Goal: Task Accomplishment & Management: Complete application form

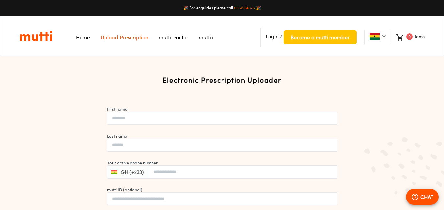
click at [273, 37] on span "Login" at bounding box center [271, 36] width 13 height 7
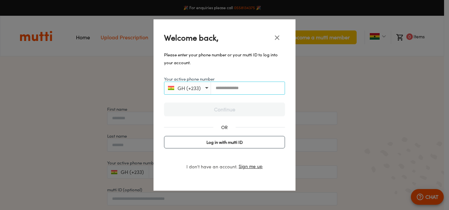
click at [242, 89] on input "Your active phone number" at bounding box center [248, 88] width 74 height 5
type input "**********"
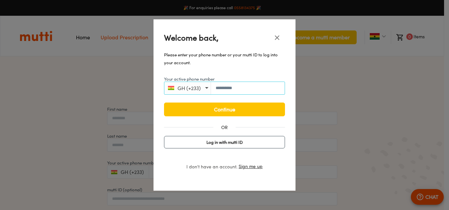
click at [206, 89] on button "GH (+233)" at bounding box center [186, 88] width 43 height 9
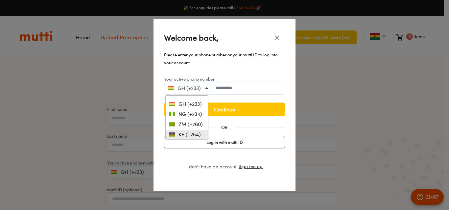
click at [186, 134] on span "KE (+254)" at bounding box center [188, 135] width 26 height 6
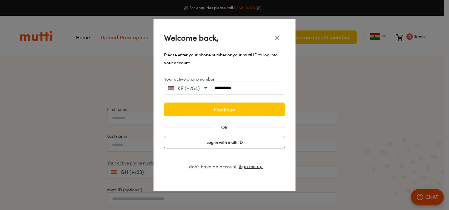
click at [216, 88] on input "**********" at bounding box center [247, 88] width 75 height 5
click at [217, 87] on input "**********" at bounding box center [247, 88] width 75 height 5
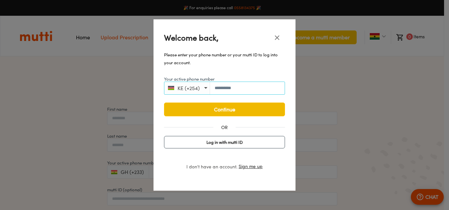
click at [218, 114] on span "Continue" at bounding box center [224, 109] width 107 height 9
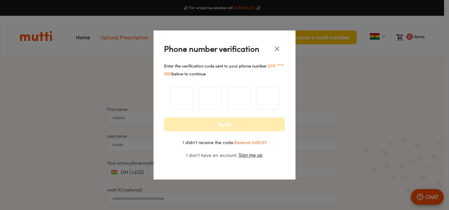
click at [186, 99] on input "number" at bounding box center [181, 98] width 22 height 27
type input "*"
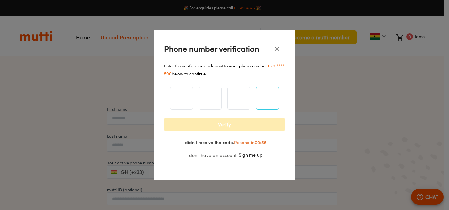
type input "*"
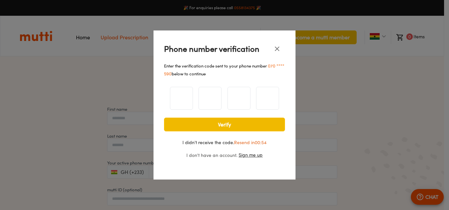
click at [222, 124] on span "Verify" at bounding box center [224, 124] width 107 height 9
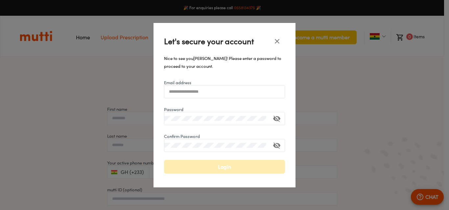
click at [197, 90] on input "Email address" at bounding box center [224, 91] width 120 height 5
click at [174, 122] on div at bounding box center [224, 118] width 121 height 13
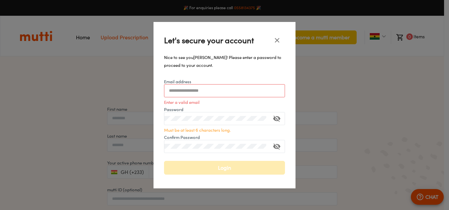
click at [211, 92] on input "Email address" at bounding box center [224, 90] width 120 height 5
type input "**********"
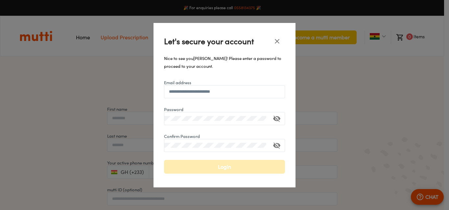
click at [283, 119] on button "toggle password visibility" at bounding box center [277, 119] width 16 height 16
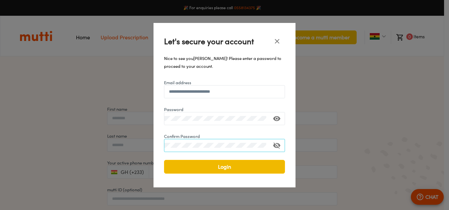
click at [228, 169] on span "Login" at bounding box center [224, 167] width 107 height 9
click at [245, 168] on span "Login" at bounding box center [224, 167] width 107 height 9
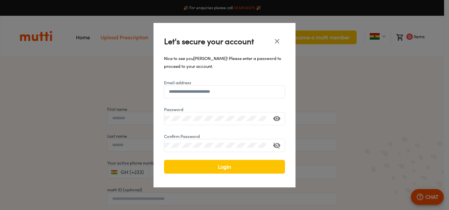
click at [276, 146] on icon "toggle confirm password visibility" at bounding box center [276, 146] width 7 height 6
click at [213, 167] on span "Login" at bounding box center [224, 167] width 107 height 9
click at [242, 169] on span "Login" at bounding box center [224, 167] width 107 height 9
click at [207, 122] on div at bounding box center [224, 118] width 121 height 13
drag, startPoint x: 279, startPoint y: 42, endPoint x: 276, endPoint y: 46, distance: 4.5
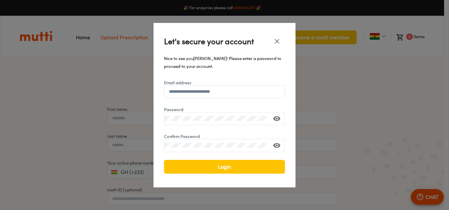
click at [278, 42] on icon "close" at bounding box center [277, 41] width 8 height 8
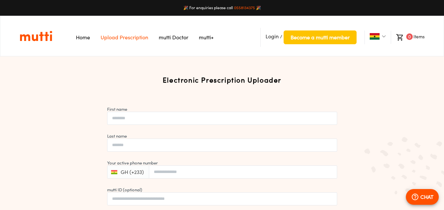
click at [272, 40] on li "Login / Become a mutti member" at bounding box center [308, 37] width 96 height 19
click at [272, 36] on span "Login" at bounding box center [271, 36] width 13 height 7
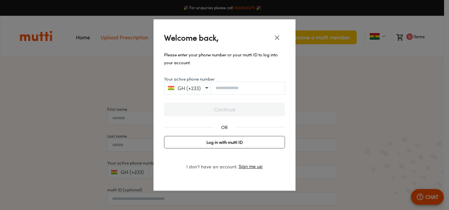
click at [201, 89] on button "GH (+233)" at bounding box center [186, 88] width 43 height 9
drag, startPoint x: 185, startPoint y: 135, endPoint x: 234, endPoint y: 99, distance: 61.3
click at [185, 135] on span "KE (+254)" at bounding box center [188, 135] width 26 height 6
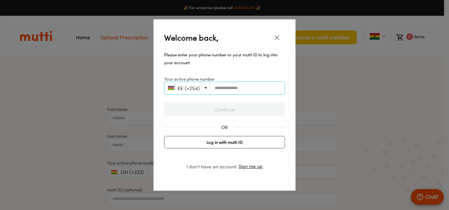
click at [240, 89] on input "Your active phone number" at bounding box center [247, 88] width 75 height 5
type input "**********"
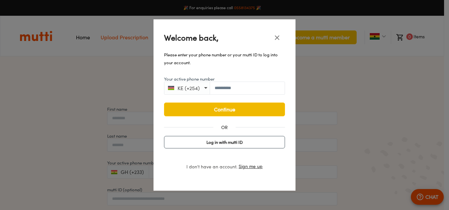
click at [233, 110] on span "Continue" at bounding box center [224, 109] width 107 height 9
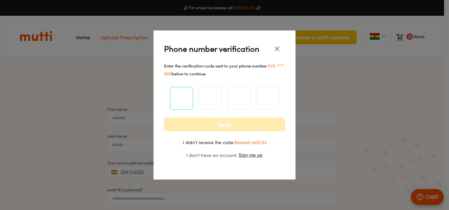
click at [181, 99] on input "number" at bounding box center [181, 98] width 22 height 27
type input "*"
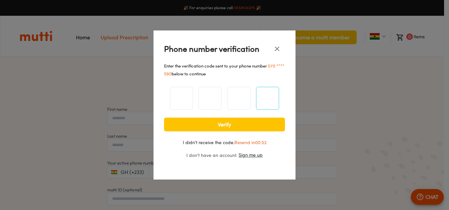
type input "*"
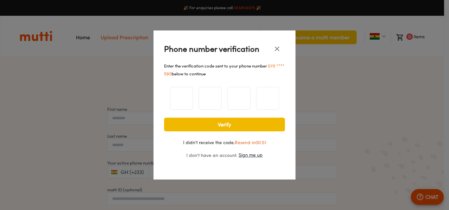
click at [231, 128] on span "Verify" at bounding box center [224, 124] width 107 height 9
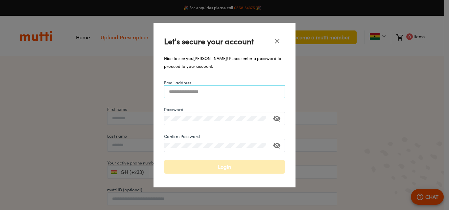
click at [202, 94] on input "Email address" at bounding box center [224, 91] width 120 height 5
type input "**********"
click at [274, 122] on icon "toggle password visibility" at bounding box center [277, 119] width 8 height 8
click at [142, 120] on div "**********" at bounding box center [224, 105] width 449 height 210
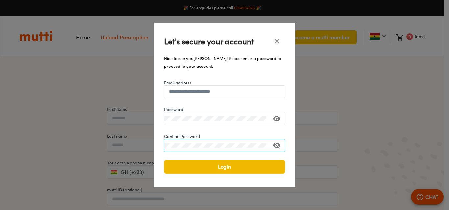
click at [220, 169] on span "Login" at bounding box center [224, 167] width 107 height 9
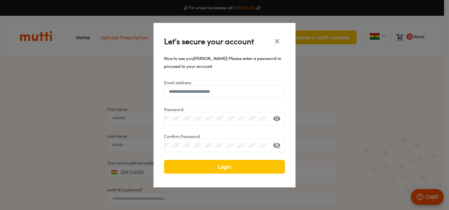
click at [221, 169] on span "Login" at bounding box center [224, 167] width 107 height 9
click at [274, 146] on icon "toggle confirm password visibility" at bounding box center [276, 146] width 7 height 6
click at [221, 167] on span "Login" at bounding box center [224, 167] width 107 height 9
click at [149, 116] on div "**********" at bounding box center [224, 105] width 449 height 210
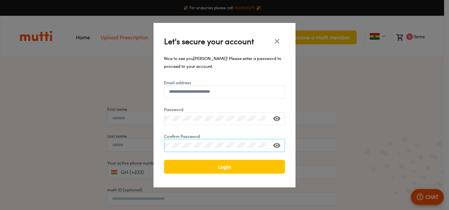
click at [156, 148] on div "**********" at bounding box center [224, 105] width 142 height 165
click at [215, 168] on span "Login" at bounding box center [224, 167] width 107 height 9
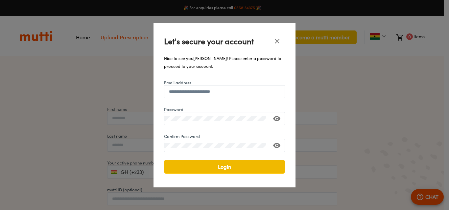
click at [215, 168] on span "Login" at bounding box center [224, 167] width 107 height 9
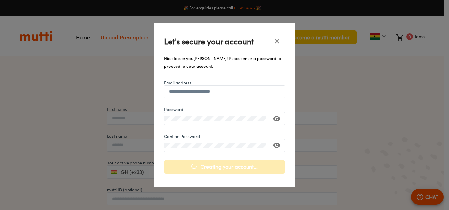
click at [215, 169] on div "Creating your account..." at bounding box center [224, 167] width 121 height 14
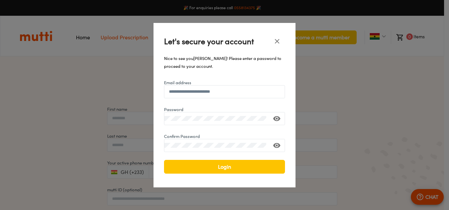
click at [215, 169] on span "Login" at bounding box center [224, 167] width 107 height 9
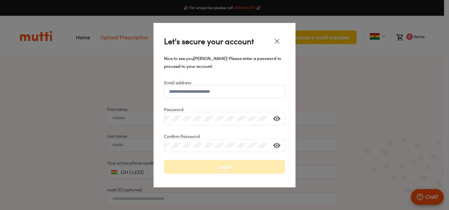
click at [215, 169] on div "Login" at bounding box center [224, 167] width 121 height 14
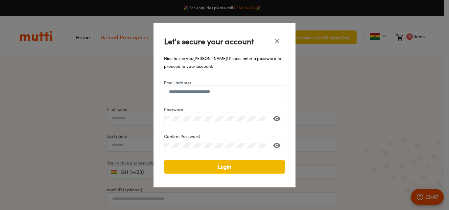
click at [216, 170] on span "Login" at bounding box center [224, 167] width 107 height 9
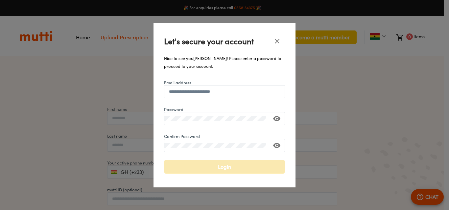
click at [216, 170] on div "Login" at bounding box center [224, 167] width 121 height 14
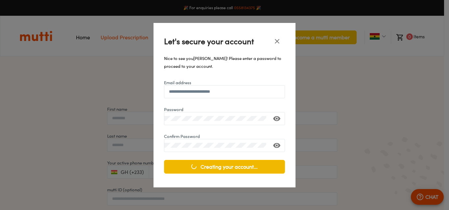
click at [217, 170] on span "Creating your account..." at bounding box center [224, 167] width 110 height 9
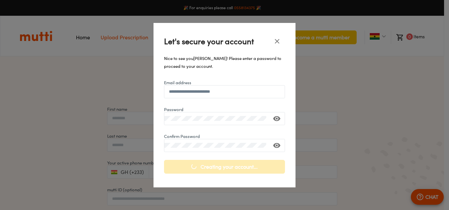
click at [217, 170] on div "Creating your account..." at bounding box center [224, 167] width 121 height 14
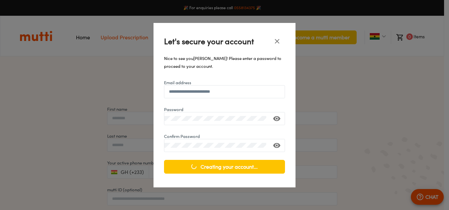
click at [217, 170] on span "Creating your account..." at bounding box center [224, 167] width 110 height 9
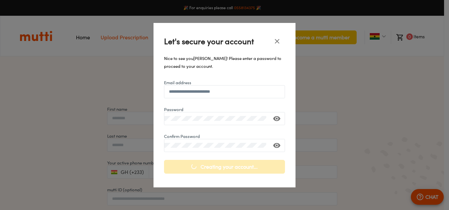
click at [218, 171] on div "Creating your account..." at bounding box center [224, 167] width 121 height 14
click at [218, 171] on span "Creating your account..." at bounding box center [224, 167] width 110 height 9
click at [218, 171] on div "Creating your account..." at bounding box center [224, 167] width 121 height 14
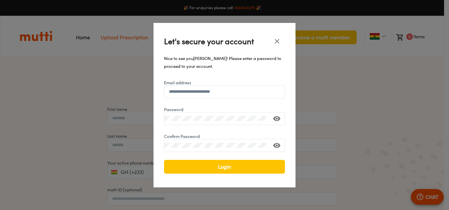
click at [218, 171] on span "Login" at bounding box center [224, 167] width 107 height 9
click at [279, 44] on icon "close" at bounding box center [277, 41] width 8 height 8
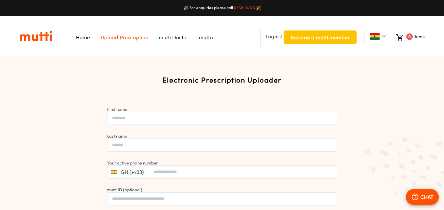
click at [270, 39] on span "Login" at bounding box center [271, 36] width 13 height 7
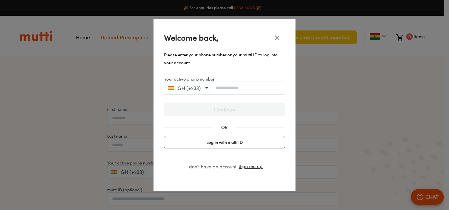
click at [234, 142] on span "Log in with mutti ID" at bounding box center [224, 143] width 115 height 8
click at [197, 92] on div at bounding box center [224, 88] width 121 height 13
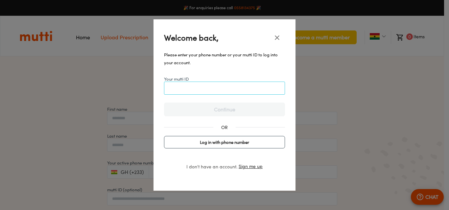
click at [195, 87] on input "Your mutti ID" at bounding box center [224, 88] width 120 height 5
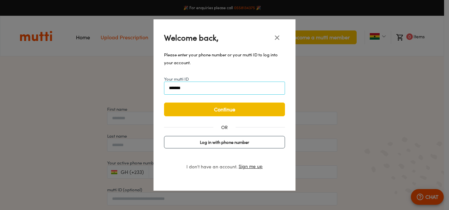
type input "*******"
click at [223, 111] on span "Continue" at bounding box center [224, 109] width 107 height 9
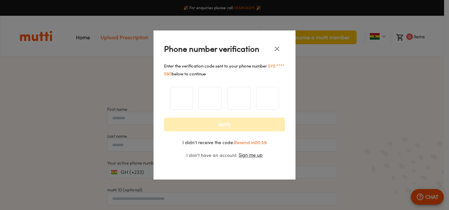
click at [182, 100] on input "number" at bounding box center [181, 98] width 22 height 27
type input "*"
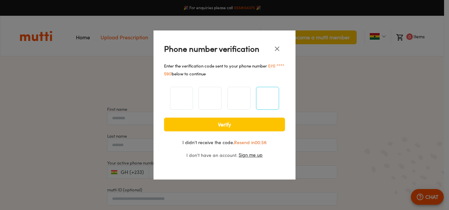
type input "*"
click at [213, 124] on span "Verify" at bounding box center [224, 124] width 107 height 9
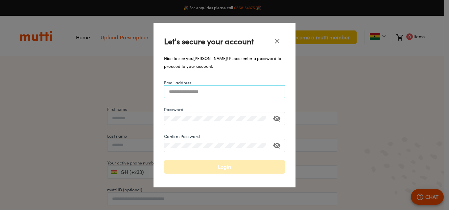
click at [180, 94] on input "Email address" at bounding box center [224, 91] width 120 height 5
type input "**********"
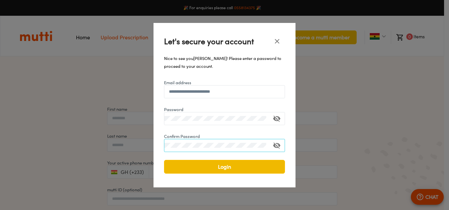
click at [226, 168] on span "Login" at bounding box center [224, 167] width 107 height 9
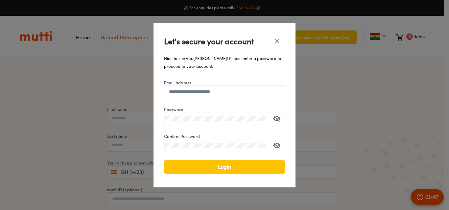
click at [227, 170] on span "Login" at bounding box center [224, 167] width 107 height 9
click at [227, 171] on span "Login" at bounding box center [224, 167] width 107 height 9
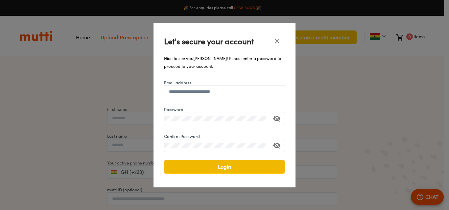
click at [227, 171] on span "Login" at bounding box center [224, 167] width 107 height 9
click at [226, 172] on button "Login" at bounding box center [224, 167] width 121 height 14
click at [223, 168] on span "Login" at bounding box center [224, 167] width 107 height 9
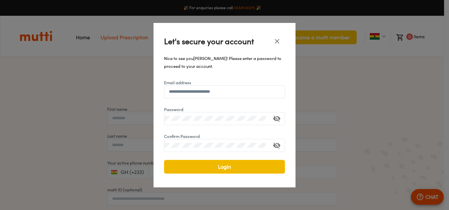
click at [223, 168] on span "Login" at bounding box center [224, 167] width 107 height 9
click at [365, 97] on div at bounding box center [224, 105] width 449 height 210
click at [277, 42] on icon "close" at bounding box center [277, 41] width 8 height 8
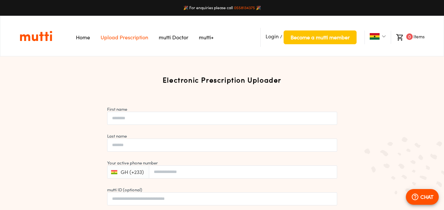
click at [179, 39] on link "mutti Doctor" at bounding box center [174, 37] width 30 height 7
click at [83, 38] on link "Home" at bounding box center [83, 37] width 14 height 7
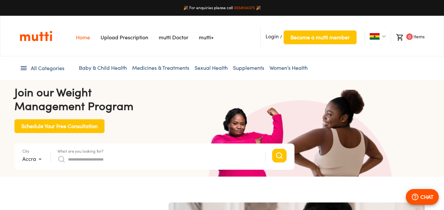
scroll to position [0, 342]
